Goal: Navigation & Orientation: Find specific page/section

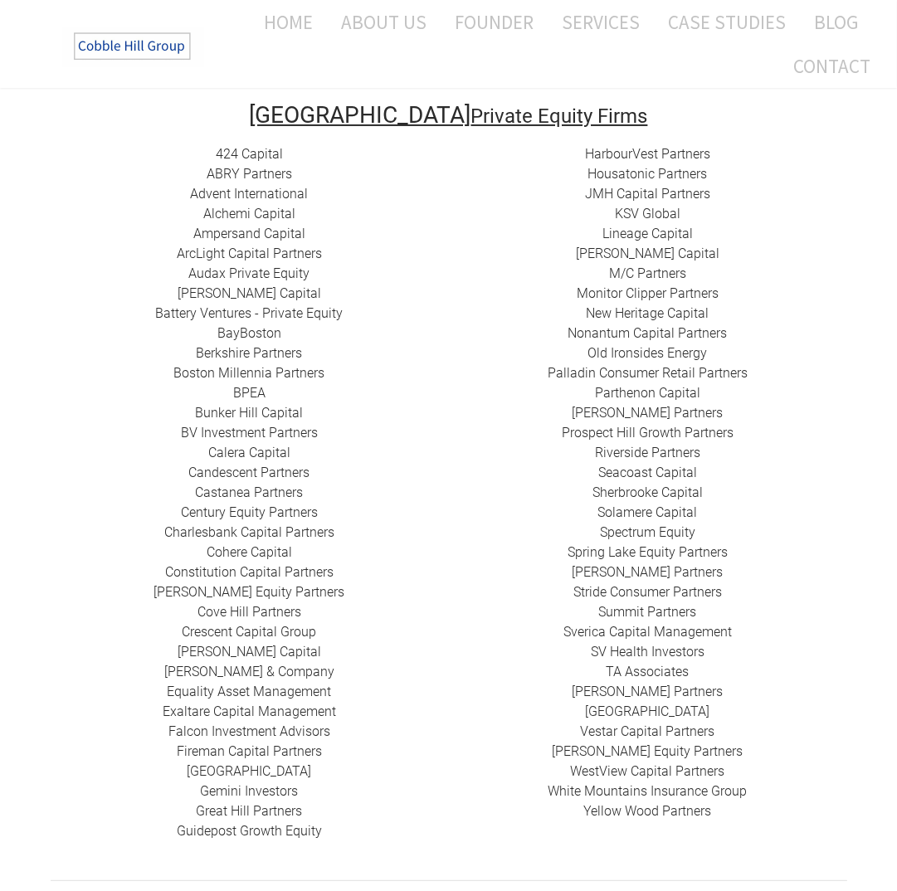
scroll to position [327, 0]
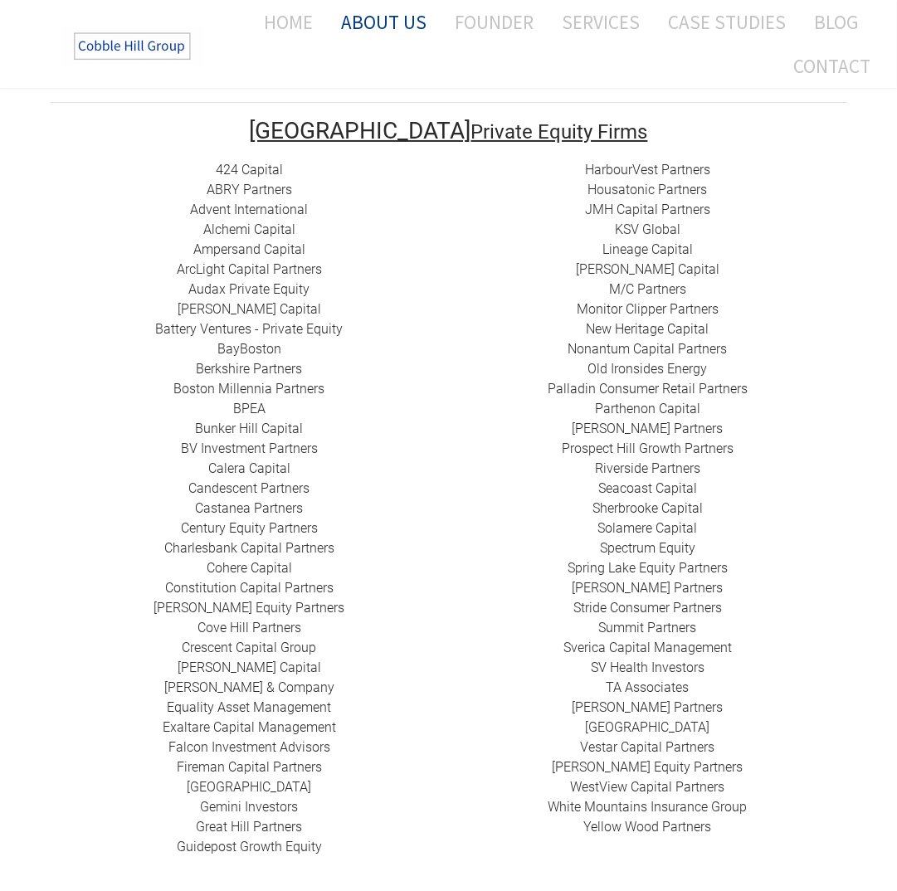
click at [397, 36] on link "About Us" at bounding box center [384, 22] width 110 height 44
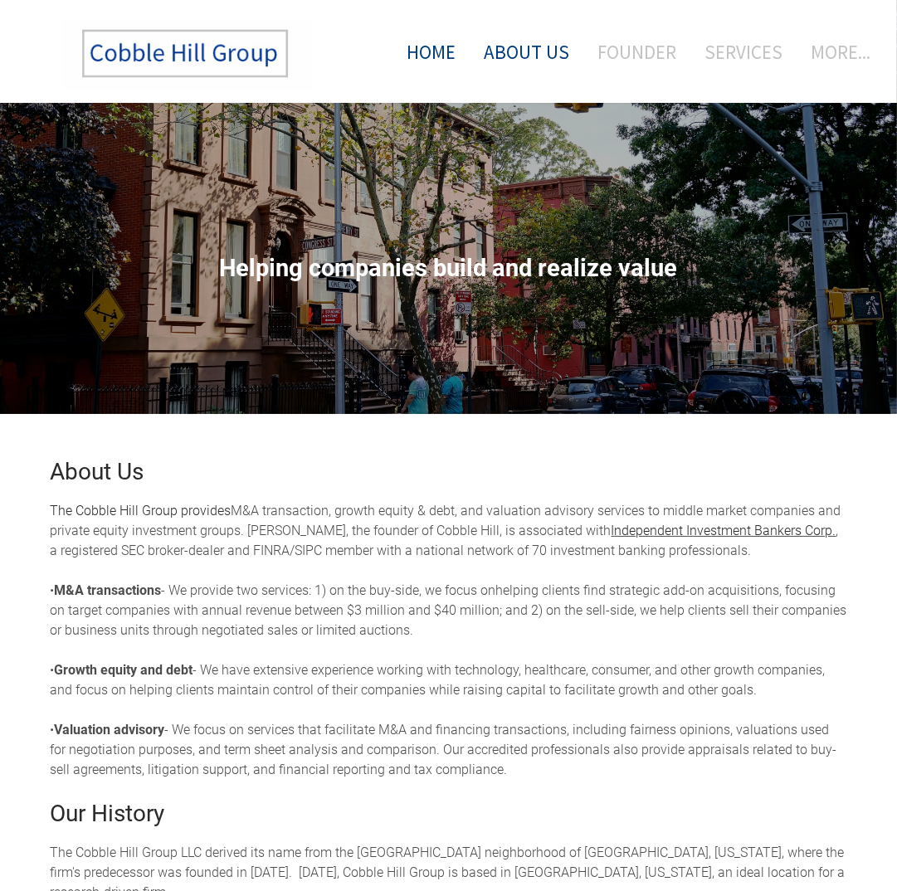
click at [429, 51] on link "Home" at bounding box center [425, 51] width 86 height 69
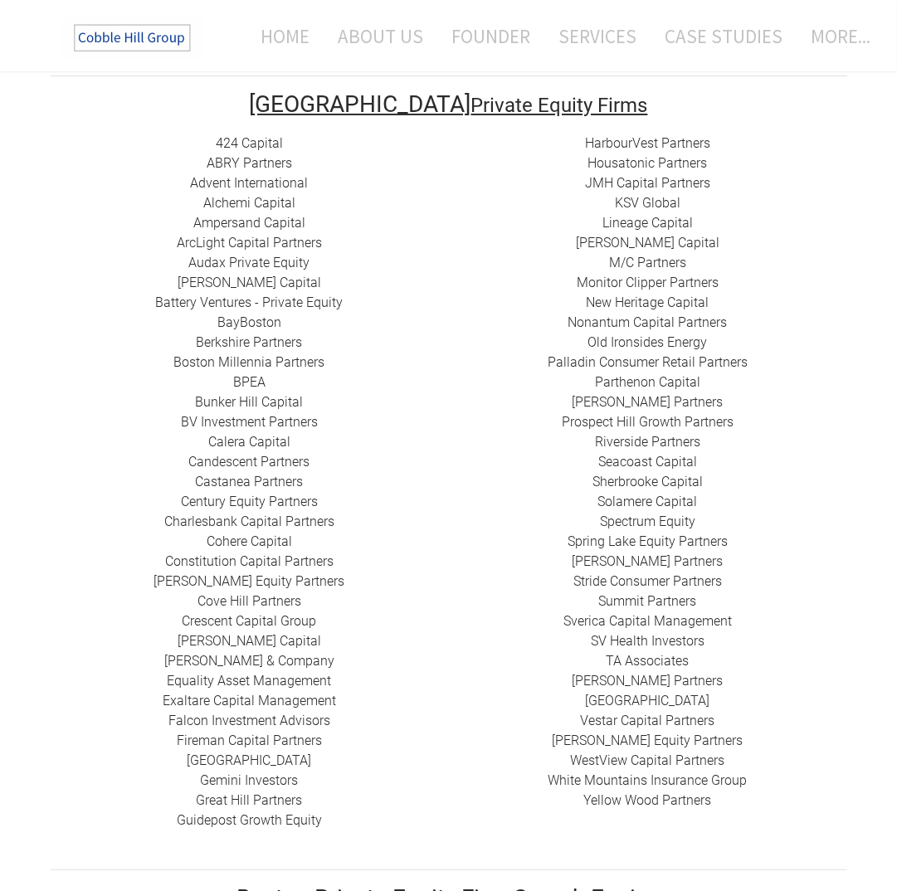
scroll to position [377, 0]
